Goal: Check status: Check status

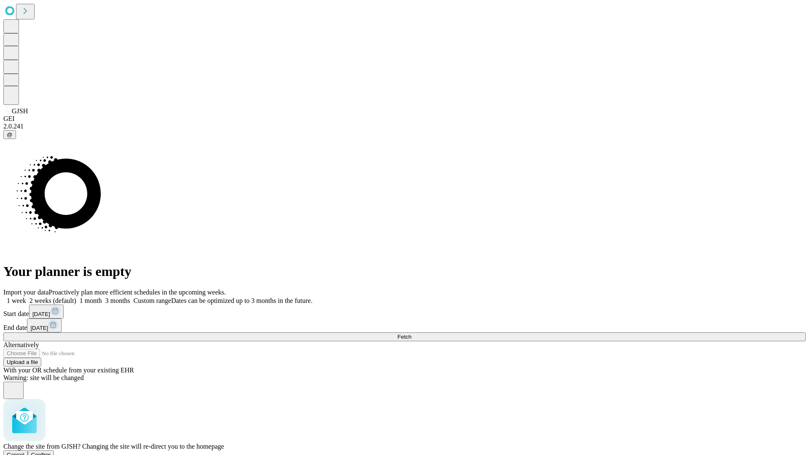
click at [51, 452] on span "Confirm" at bounding box center [41, 455] width 20 height 6
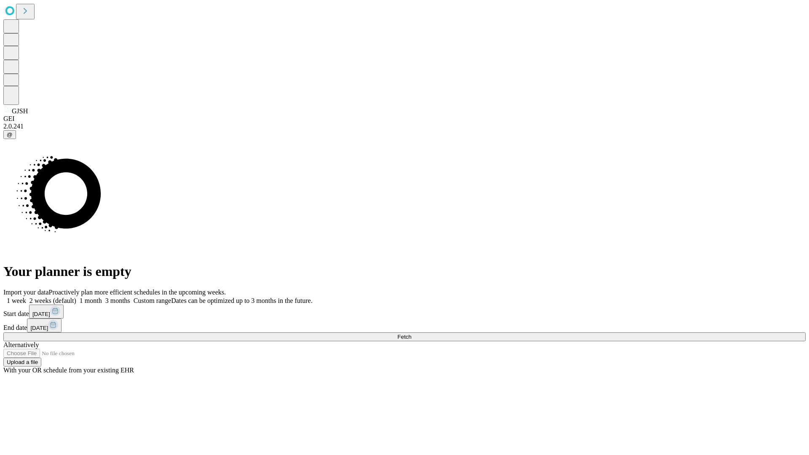
click at [76, 297] on label "2 weeks (default)" at bounding box center [51, 300] width 50 height 7
click at [411, 334] on span "Fetch" at bounding box center [404, 337] width 14 height 6
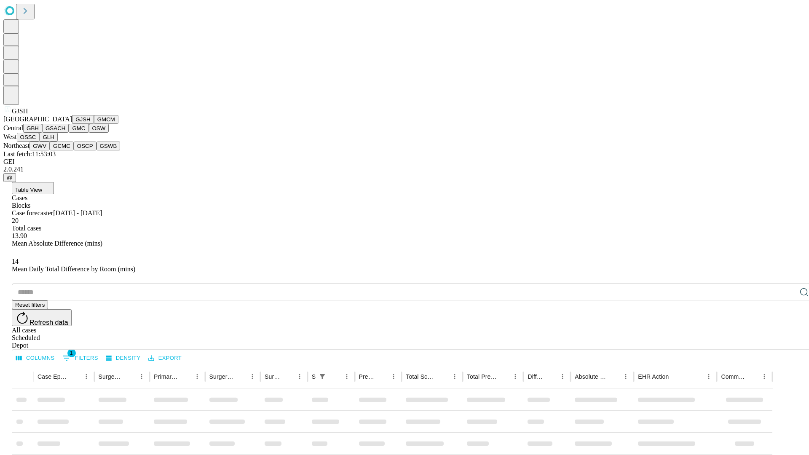
click at [94, 124] on button "GMCM" at bounding box center [106, 119] width 24 height 9
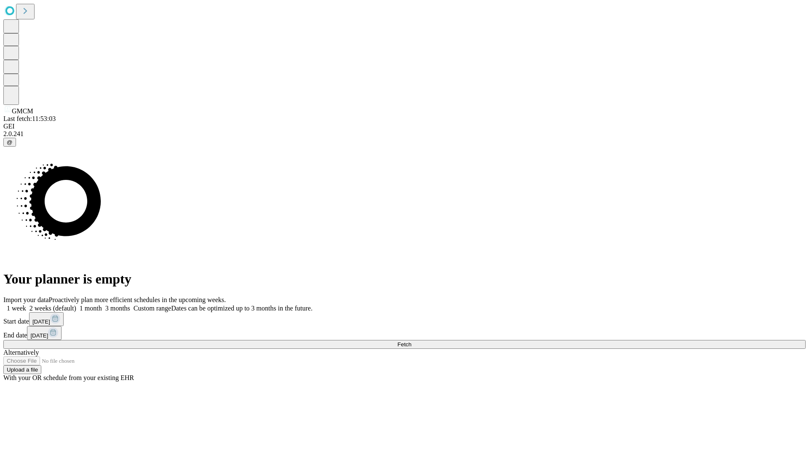
click at [76, 305] on label "2 weeks (default)" at bounding box center [51, 308] width 50 height 7
click at [411, 341] on span "Fetch" at bounding box center [404, 344] width 14 height 6
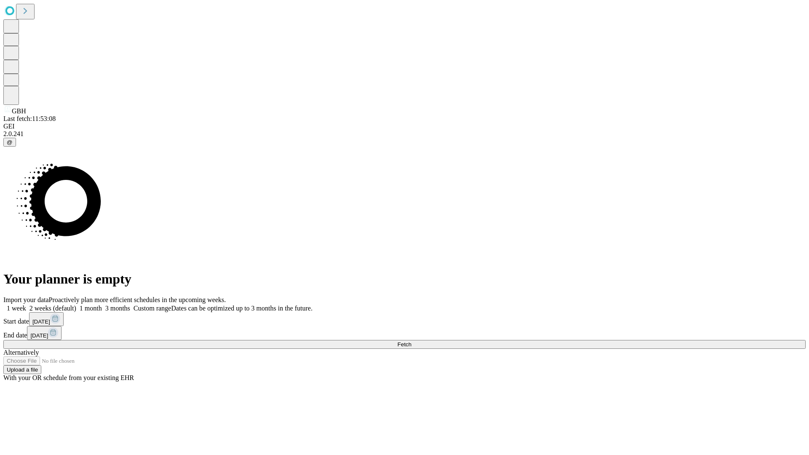
click at [76, 305] on label "2 weeks (default)" at bounding box center [51, 308] width 50 height 7
click at [411, 341] on span "Fetch" at bounding box center [404, 344] width 14 height 6
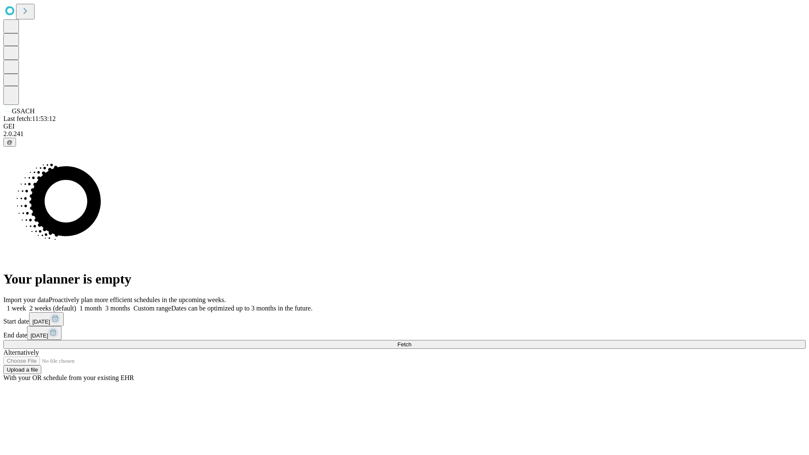
click at [76, 305] on label "2 weeks (default)" at bounding box center [51, 308] width 50 height 7
click at [411, 341] on span "Fetch" at bounding box center [404, 344] width 14 height 6
click at [76, 305] on label "2 weeks (default)" at bounding box center [51, 308] width 50 height 7
click at [411, 341] on span "Fetch" at bounding box center [404, 344] width 14 height 6
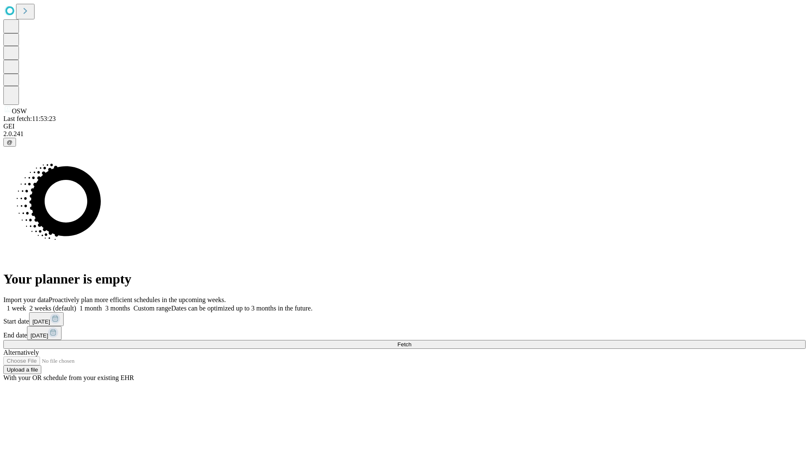
click at [76, 305] on label "2 weeks (default)" at bounding box center [51, 308] width 50 height 7
click at [411, 341] on span "Fetch" at bounding box center [404, 344] width 14 height 6
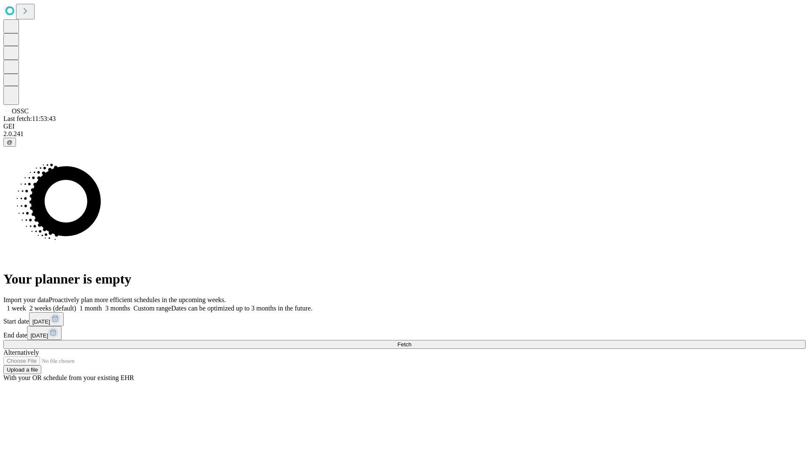
click at [76, 305] on label "2 weeks (default)" at bounding box center [51, 308] width 50 height 7
click at [411, 341] on span "Fetch" at bounding box center [404, 344] width 14 height 6
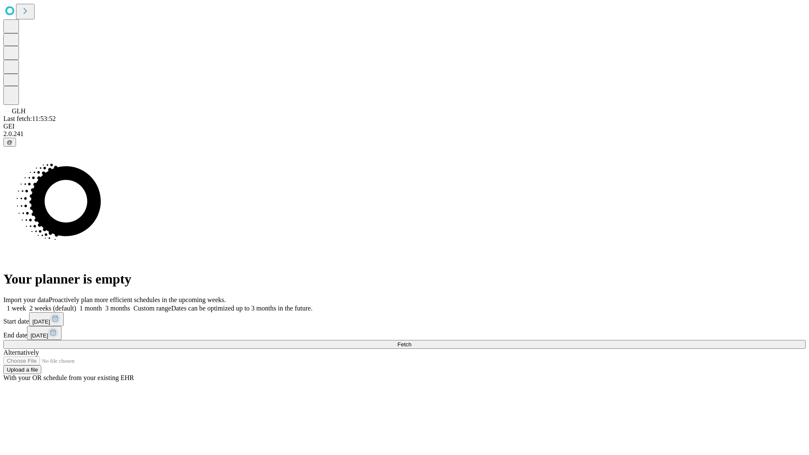
click at [76, 305] on label "2 weeks (default)" at bounding box center [51, 308] width 50 height 7
click at [411, 341] on span "Fetch" at bounding box center [404, 344] width 14 height 6
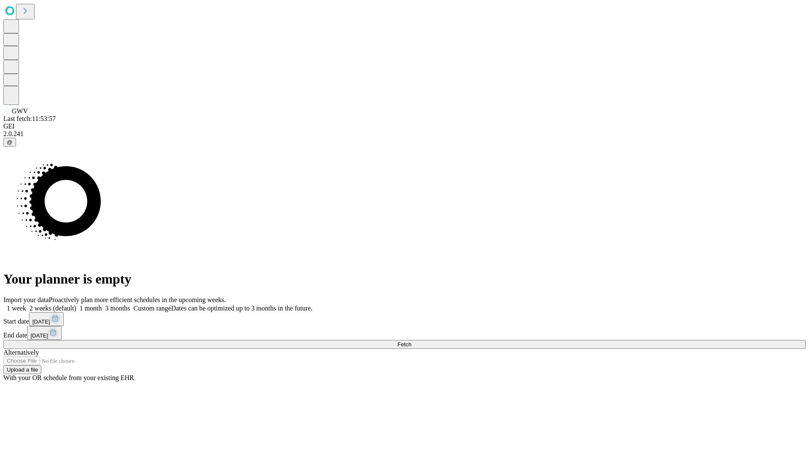
click at [76, 305] on label "2 weeks (default)" at bounding box center [51, 308] width 50 height 7
click at [411, 341] on span "Fetch" at bounding box center [404, 344] width 14 height 6
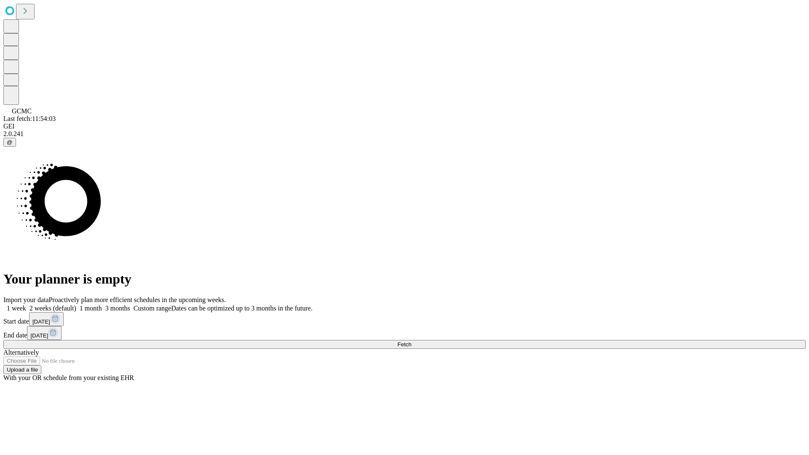
click at [76, 305] on label "2 weeks (default)" at bounding box center [51, 308] width 50 height 7
click at [411, 341] on span "Fetch" at bounding box center [404, 344] width 14 height 6
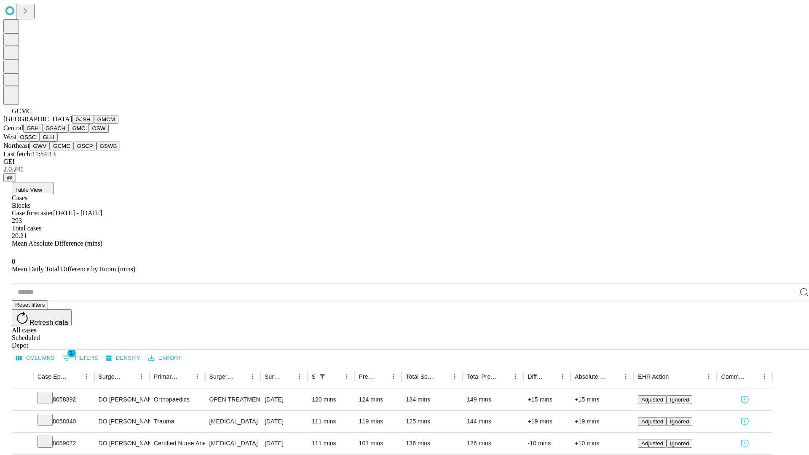
click at [74, 150] on button "OSCP" at bounding box center [85, 146] width 23 height 9
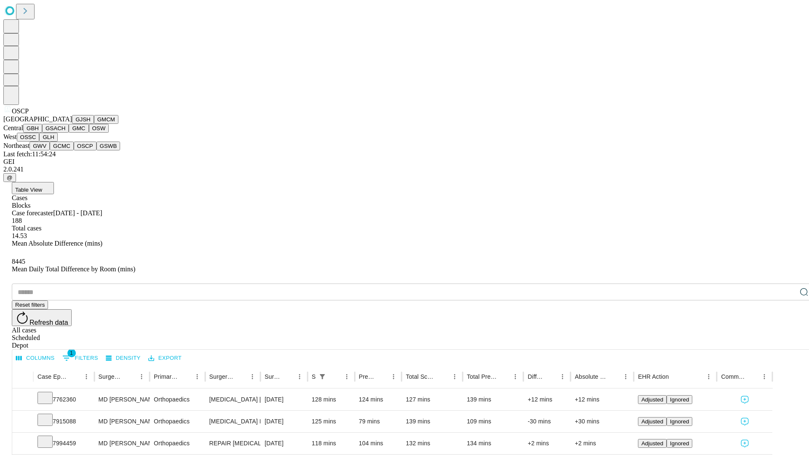
click at [97, 150] on button "GSWB" at bounding box center [109, 146] width 24 height 9
